Goal: Find contact information: Find contact information

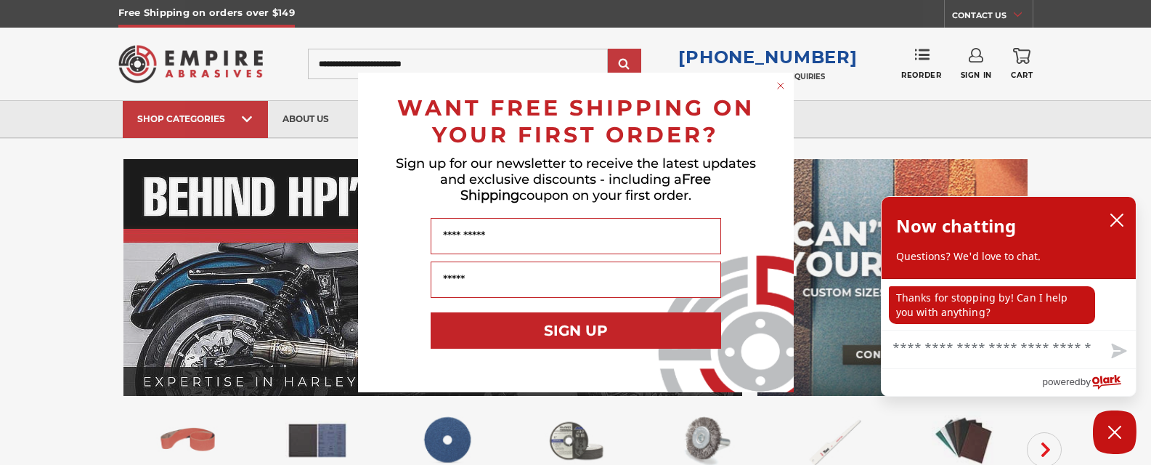
click at [1104, 86] on div "Close dialog WANT FREE SHIPPING ON YOUR FIRST ORDER? Sign up for our newsletter…" at bounding box center [575, 232] width 1151 height 465
click at [1118, 219] on icon "close chatbox" at bounding box center [1117, 220] width 12 height 12
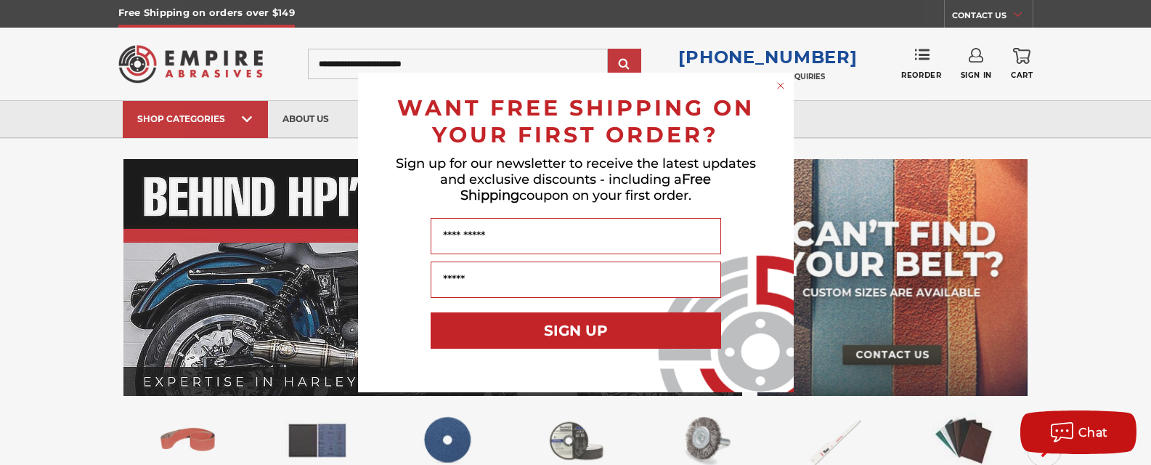
click at [779, 85] on icon "Close dialog" at bounding box center [781, 86] width 6 height 6
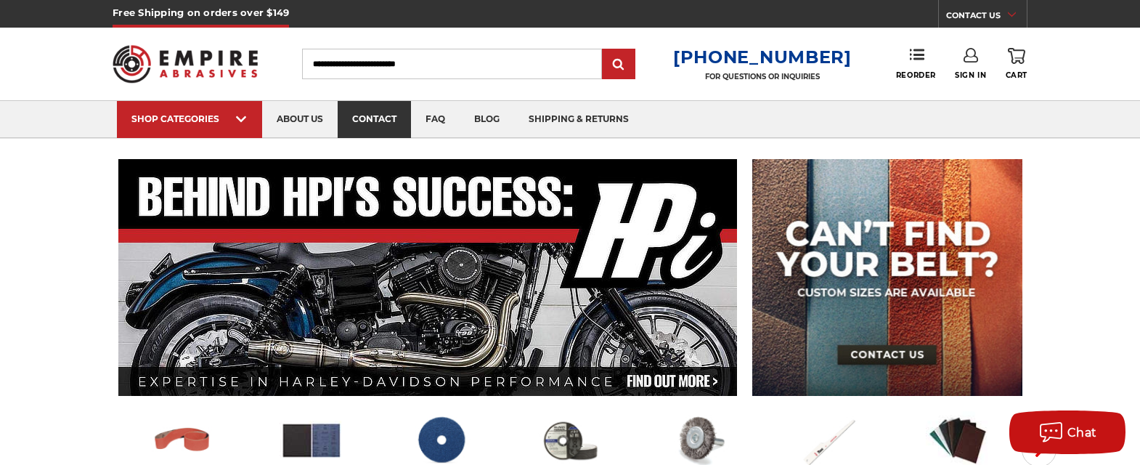
click at [359, 115] on link "contact" at bounding box center [374, 119] width 73 height 37
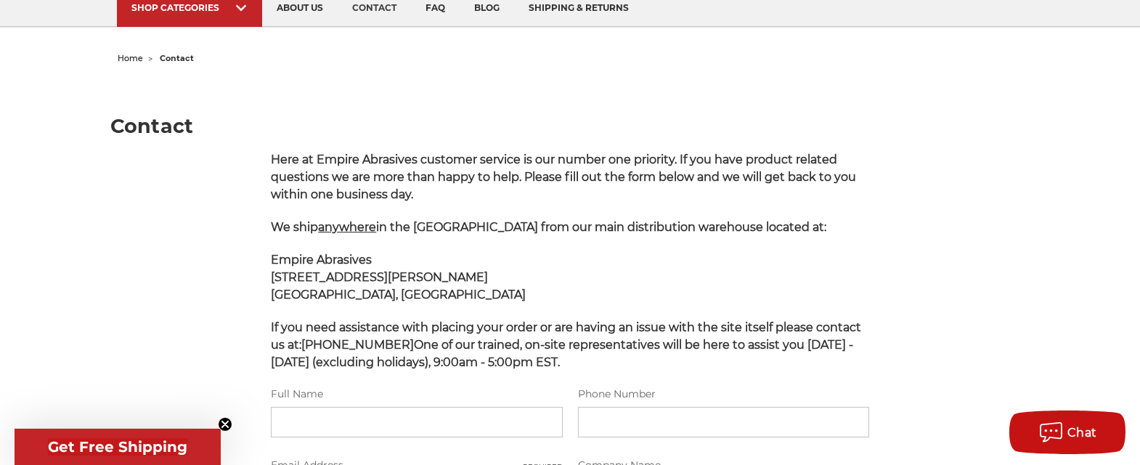
scroll to position [145, 0]
